Goal: Task Accomplishment & Management: Use online tool/utility

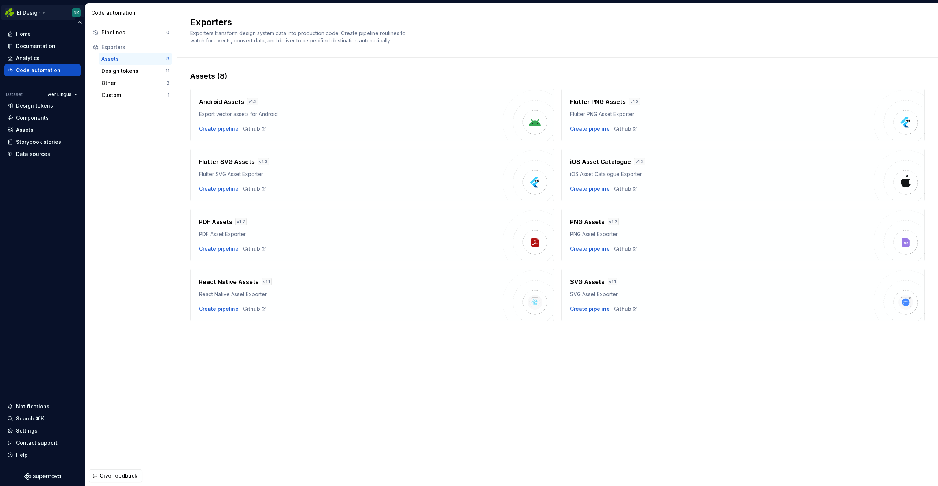
click at [36, 10] on html "EI Design NK Home Documentation Analytics Code automation Dataset Aer Lingus De…" at bounding box center [469, 243] width 938 height 486
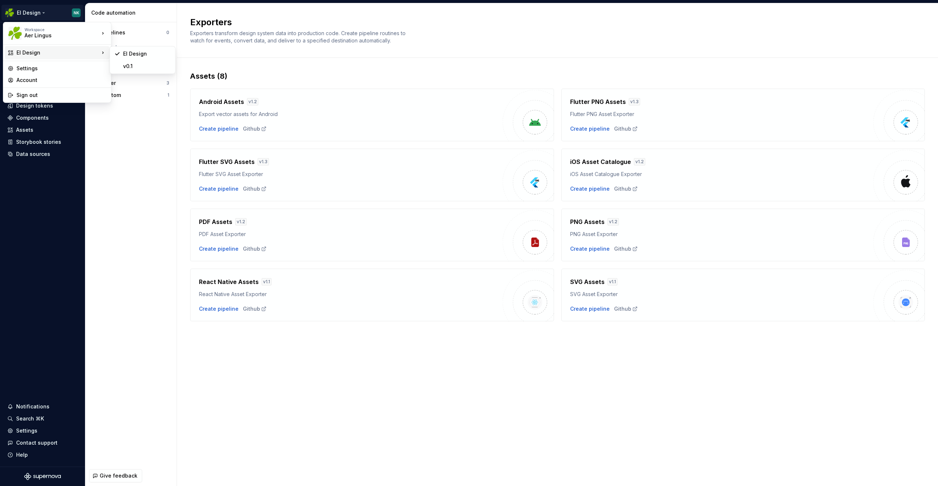
click at [123, 136] on html "EI Design NK Home Documentation Analytics Code automation Dataset Aer Lingus De…" at bounding box center [469, 243] width 938 height 486
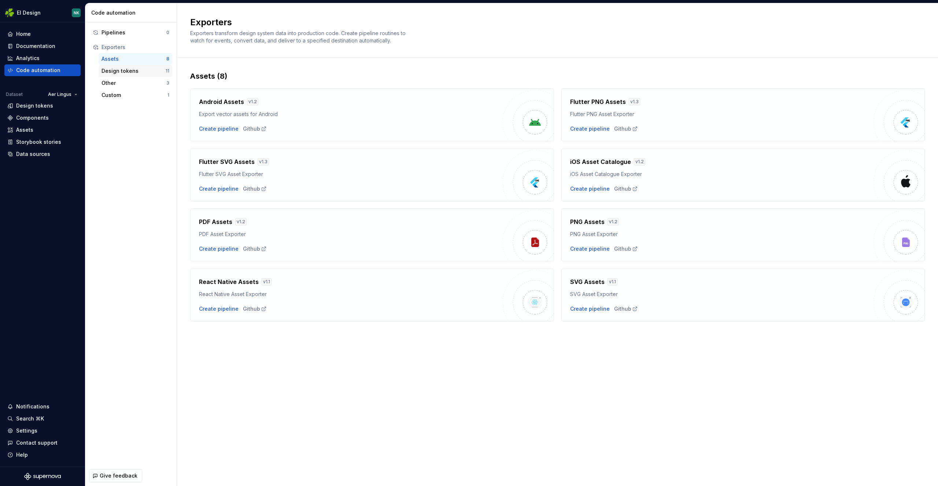
click at [121, 71] on div "Design tokens" at bounding box center [133, 70] width 64 height 7
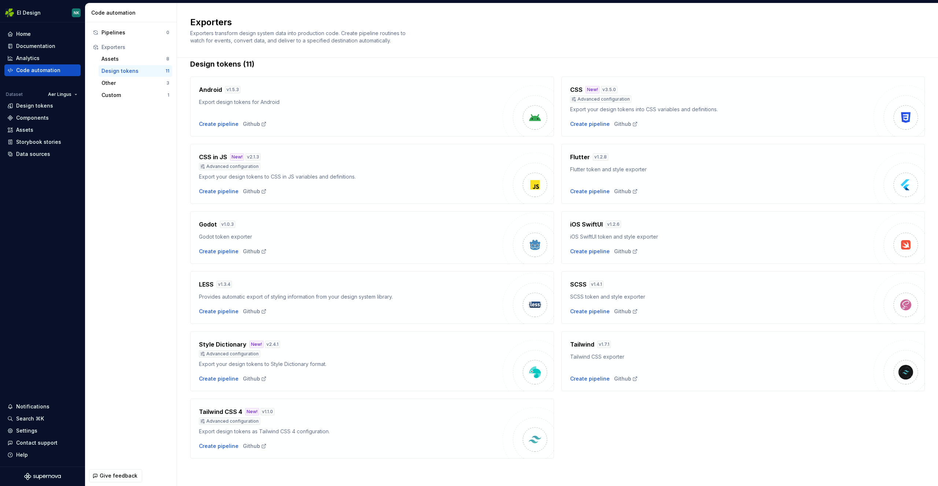
scroll to position [12, 0]
click at [593, 248] on div "Create pipeline" at bounding box center [590, 251] width 40 height 7
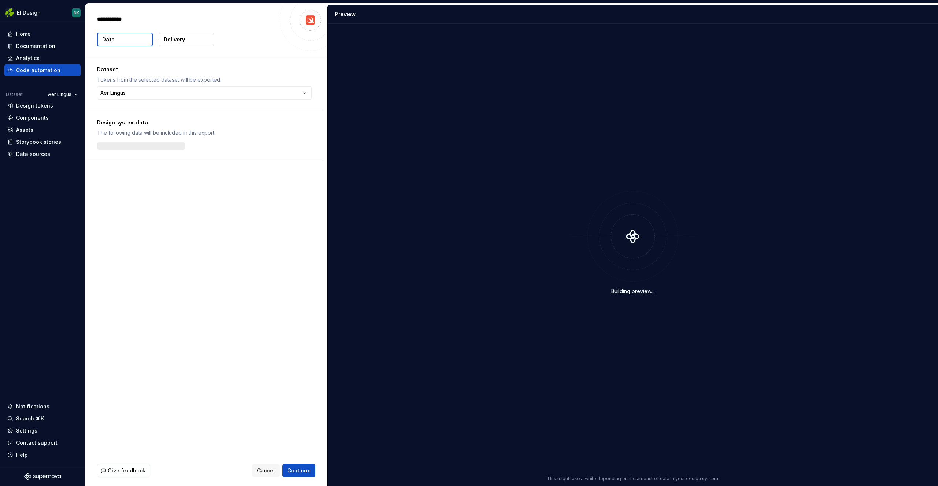
type textarea "*"
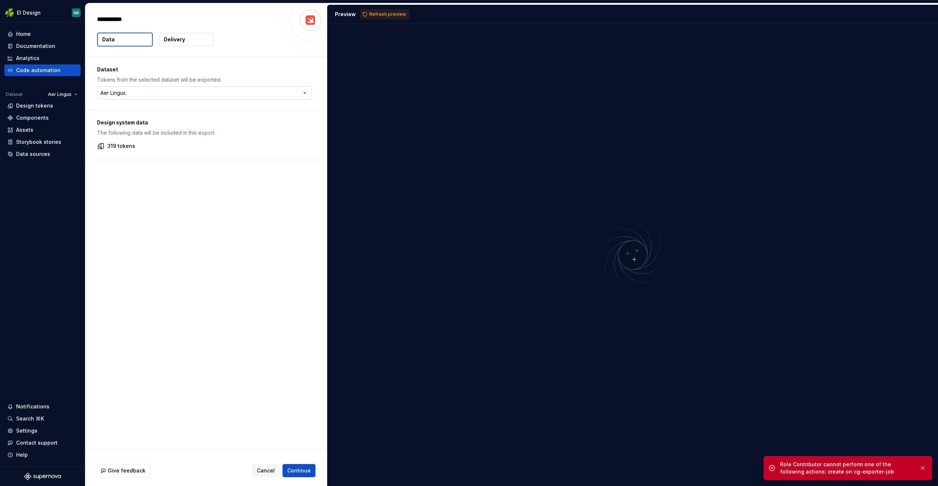
click at [238, 88] on html "**********" at bounding box center [469, 243] width 938 height 486
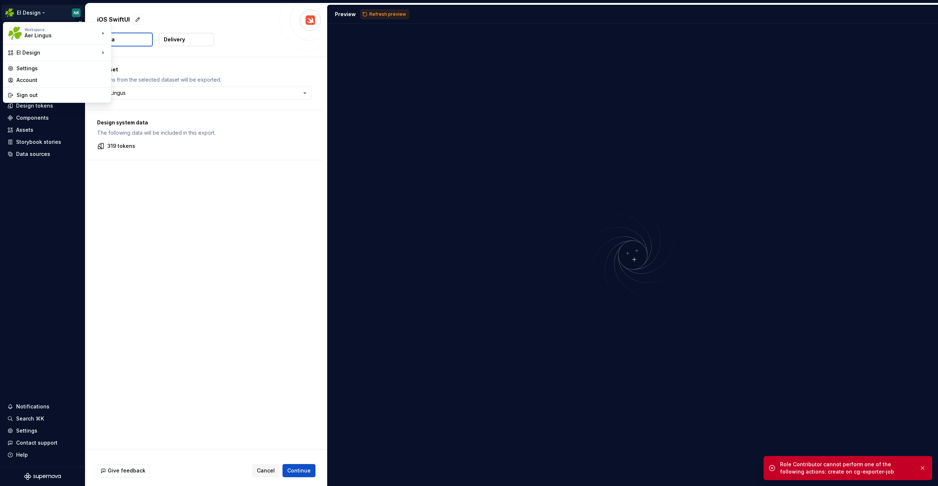
click at [52, 13] on html "**********" at bounding box center [469, 243] width 938 height 486
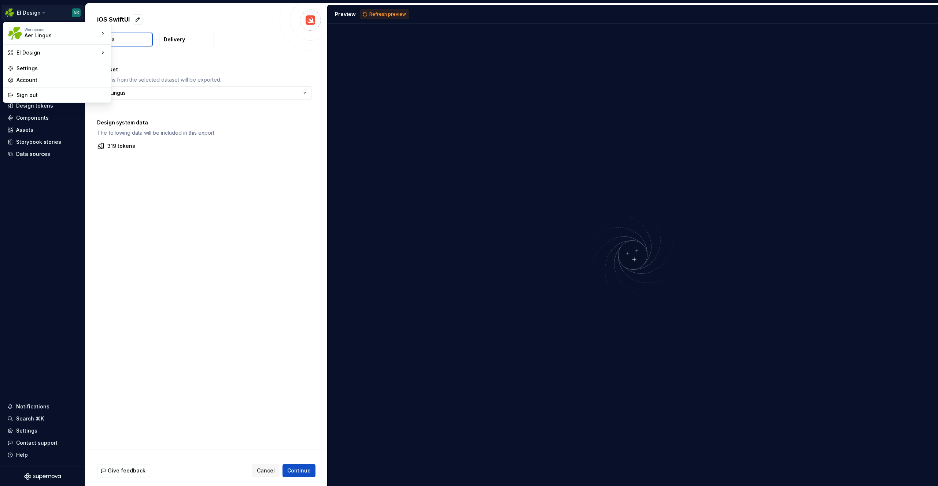
click at [274, 115] on html "**********" at bounding box center [469, 243] width 938 height 486
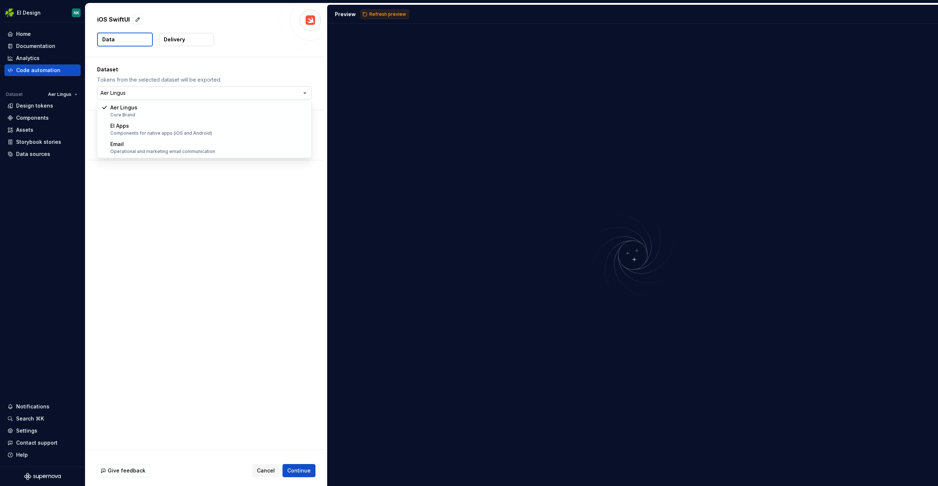
click at [231, 97] on html "**********" at bounding box center [469, 243] width 938 height 486
click at [201, 208] on html "**********" at bounding box center [469, 243] width 938 height 486
click at [182, 42] on p "Delivery" at bounding box center [174, 39] width 21 height 7
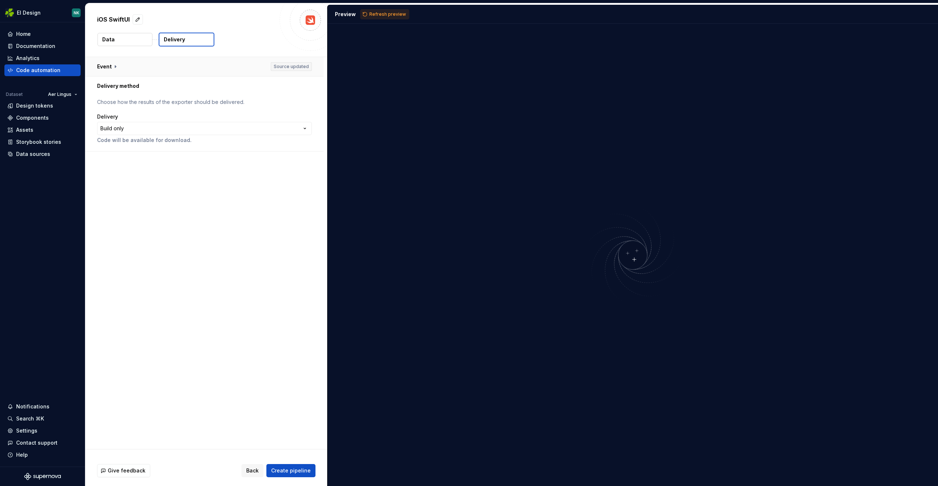
click at [114, 70] on button "button" at bounding box center [204, 66] width 238 height 19
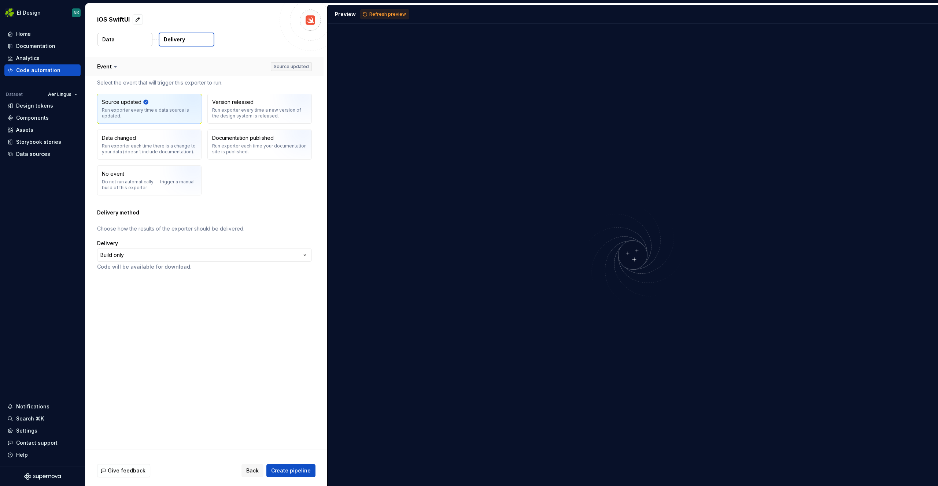
click at [117, 62] on button "button" at bounding box center [204, 66] width 238 height 19
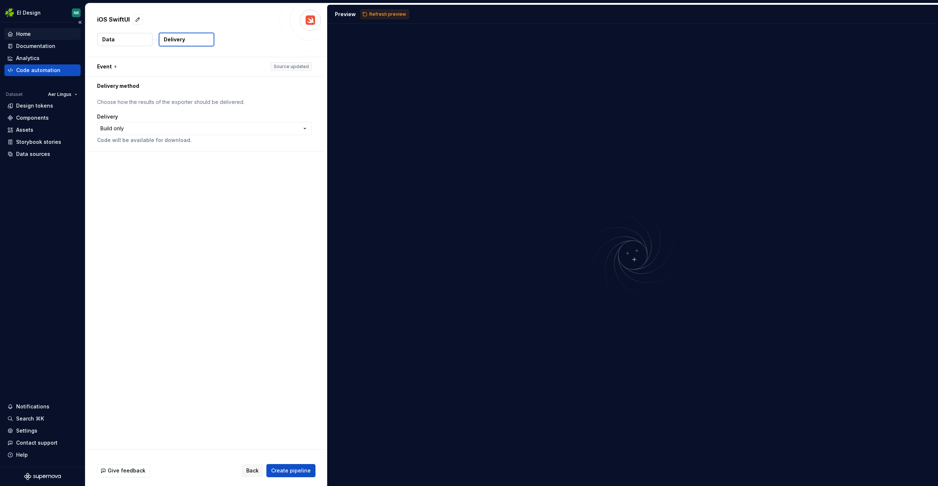
click at [31, 31] on div "Home" at bounding box center [42, 33] width 70 height 7
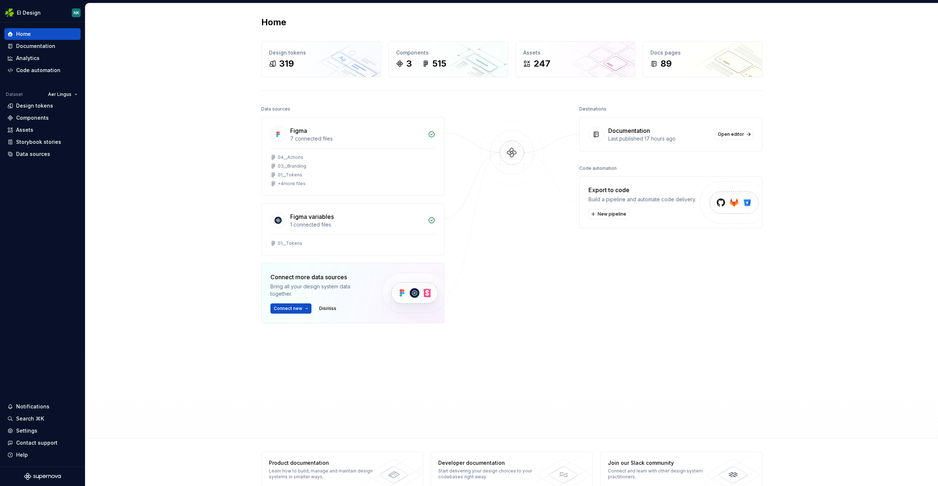
click at [209, 47] on div "Home Design tokens 319 Components 3 515 Assets 247 Docs pages 89 Data sources F…" at bounding box center [511, 220] width 852 height 435
click at [615, 213] on span "New pipeline" at bounding box center [611, 214] width 29 height 6
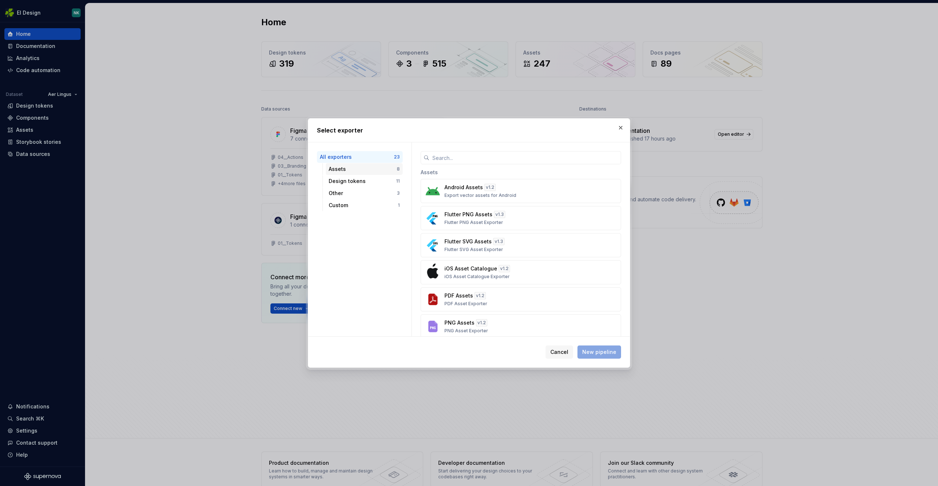
click at [341, 166] on div "Assets" at bounding box center [362, 169] width 68 height 7
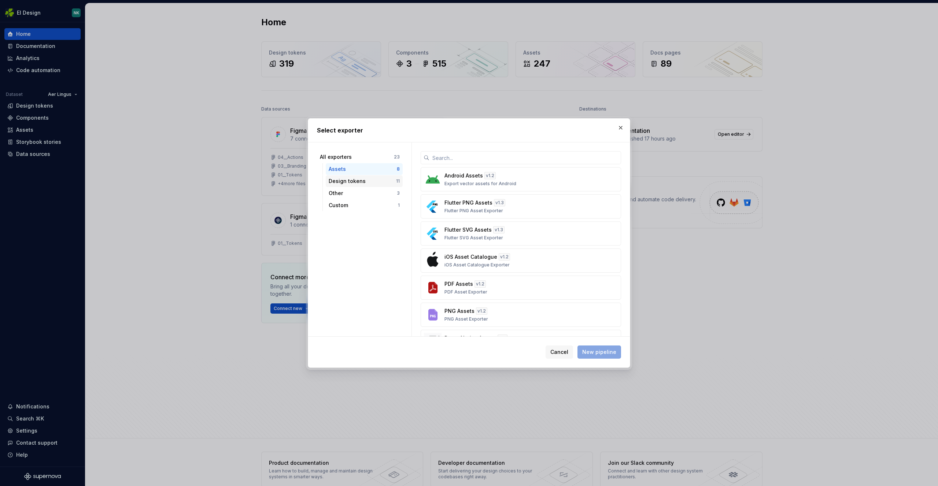
click at [353, 183] on div "Design tokens" at bounding box center [361, 181] width 67 height 7
click at [353, 192] on div "Other" at bounding box center [362, 193] width 68 height 7
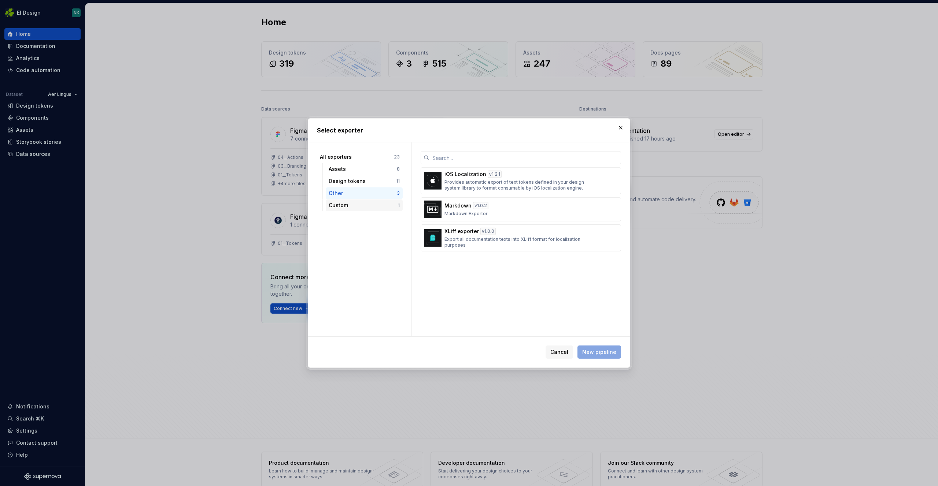
click at [349, 200] on div "Custom 1" at bounding box center [364, 206] width 77 height 12
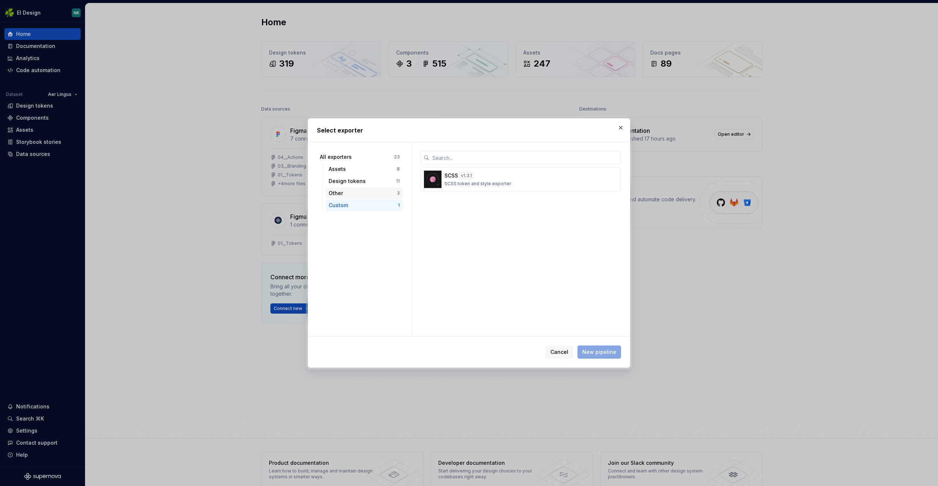
click at [348, 190] on div "Other" at bounding box center [362, 193] width 68 height 7
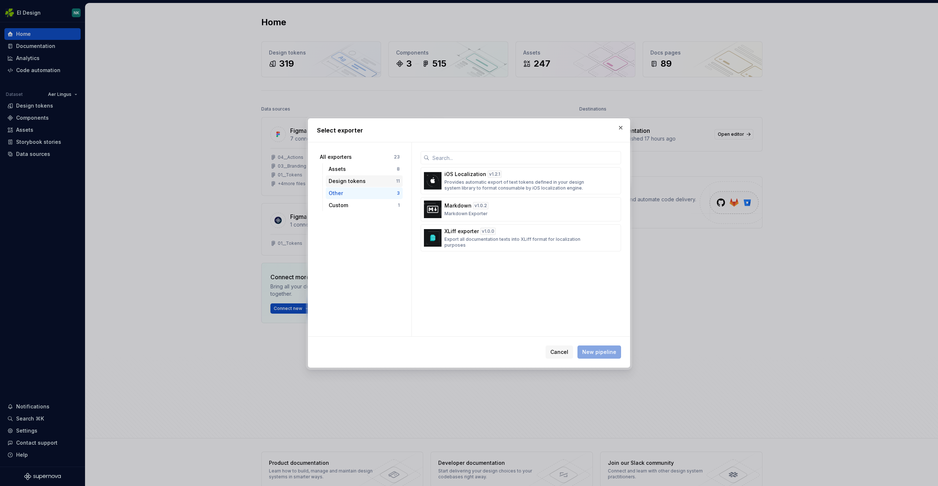
click at [353, 180] on div "Design tokens" at bounding box center [361, 181] width 67 height 7
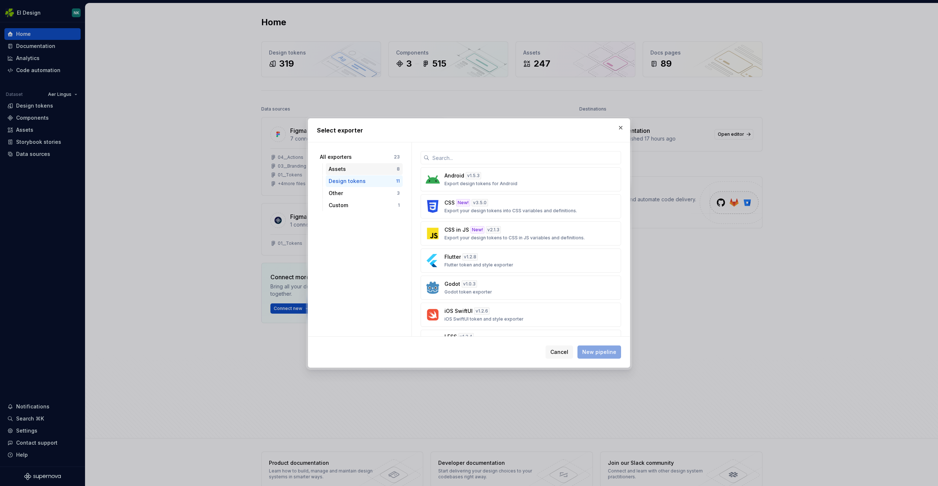
click at [352, 169] on div "Assets" at bounding box center [362, 169] width 68 height 7
click at [351, 179] on div "Design tokens" at bounding box center [361, 181] width 67 height 7
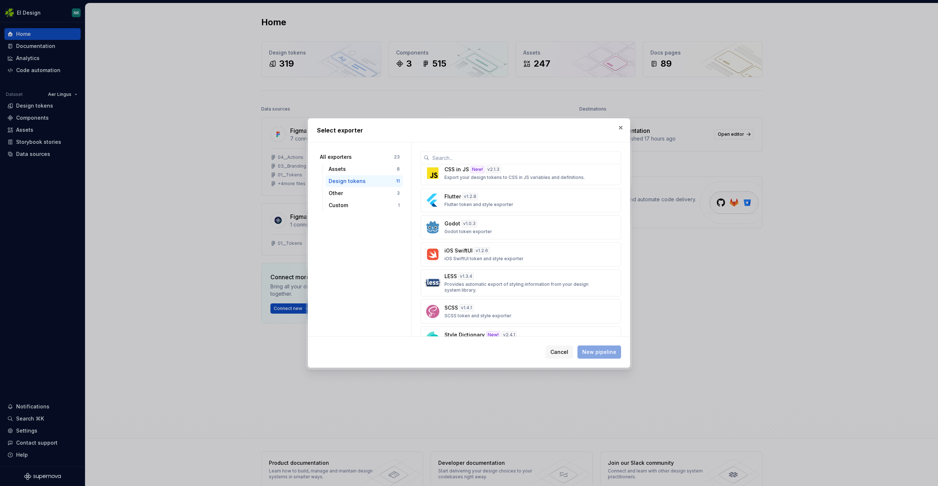
scroll to position [63, 0]
click at [565, 349] on span "Cancel" at bounding box center [559, 352] width 18 height 7
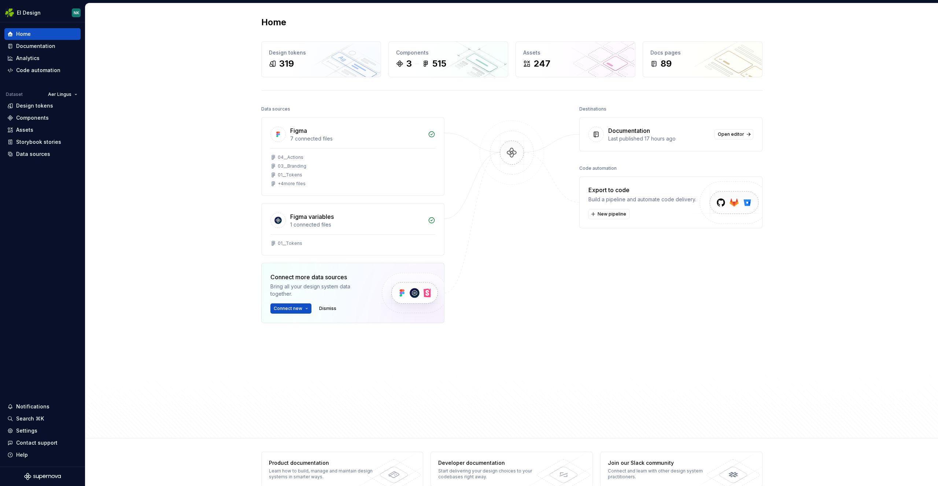
click at [555, 338] on div "Data sources Figma 7 connected files 04__Actions 03__Branding 01__Tokens + 4 mo…" at bounding box center [511, 264] width 501 height 321
